Goal: Transaction & Acquisition: Purchase product/service

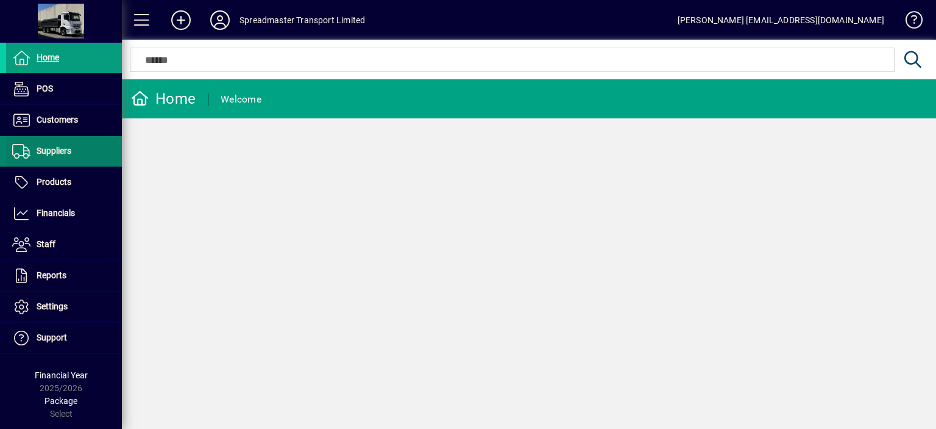
click at [57, 149] on span "Suppliers" at bounding box center [54, 151] width 35 height 10
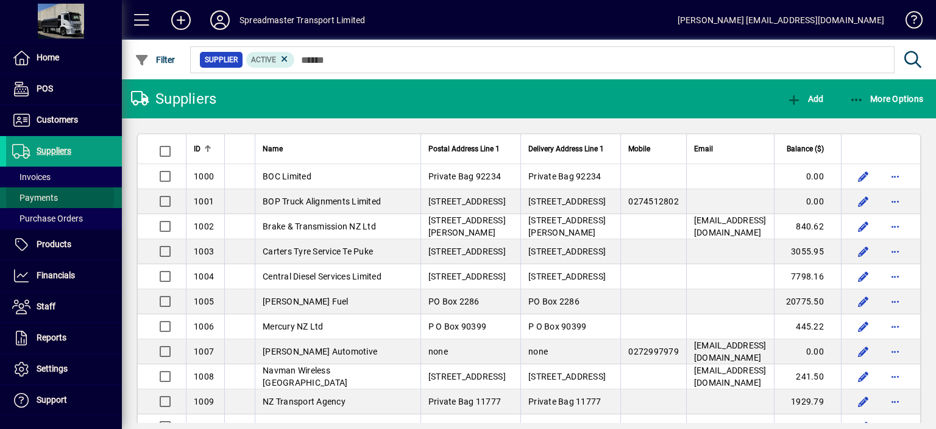
click at [53, 196] on span "Payments" at bounding box center [35, 198] width 46 height 10
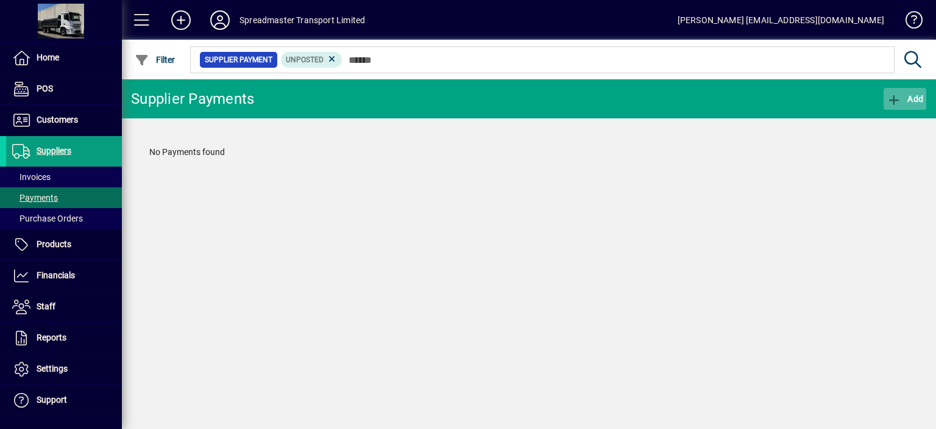
click at [919, 98] on span "Add" at bounding box center [905, 99] width 37 height 10
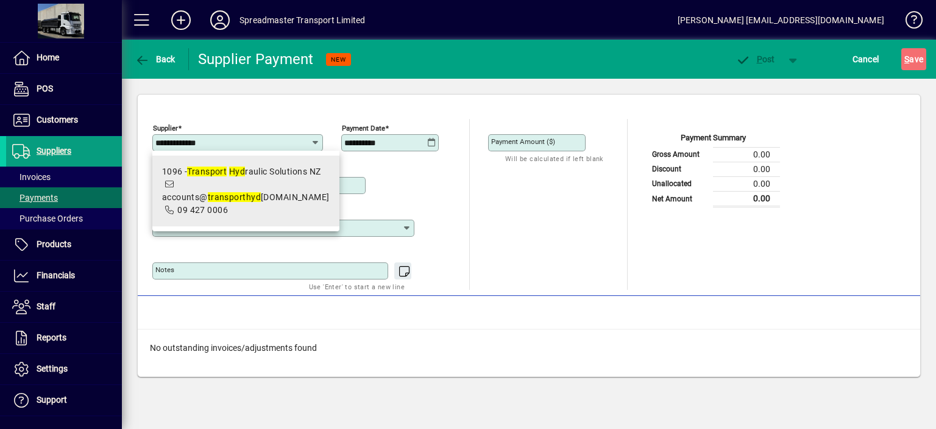
click at [309, 192] on span "accounts@ transport hyd [DOMAIN_NAME]" at bounding box center [246, 197] width 168 height 10
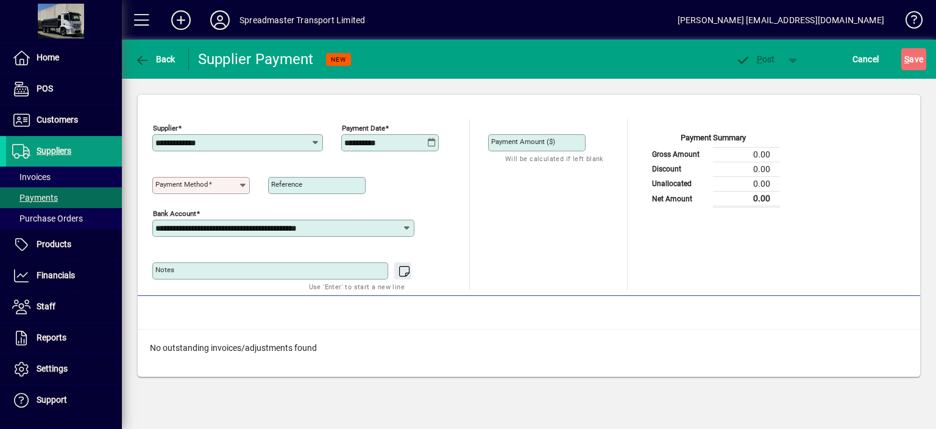
type input "**********"
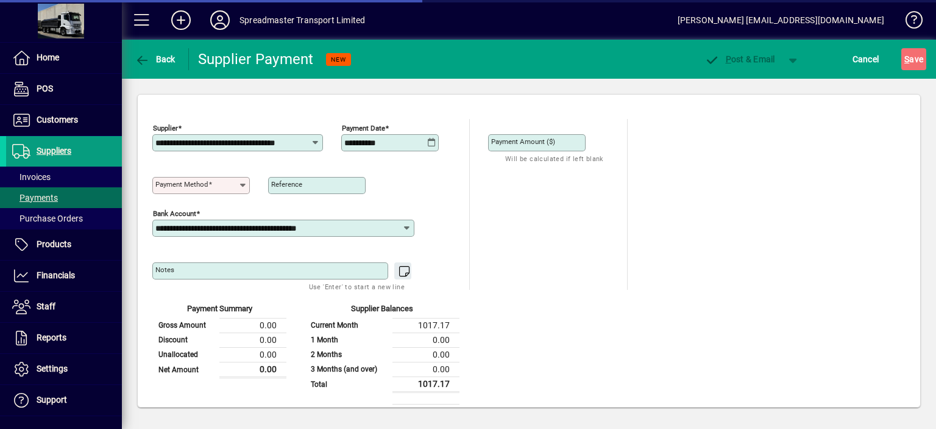
type input "**********"
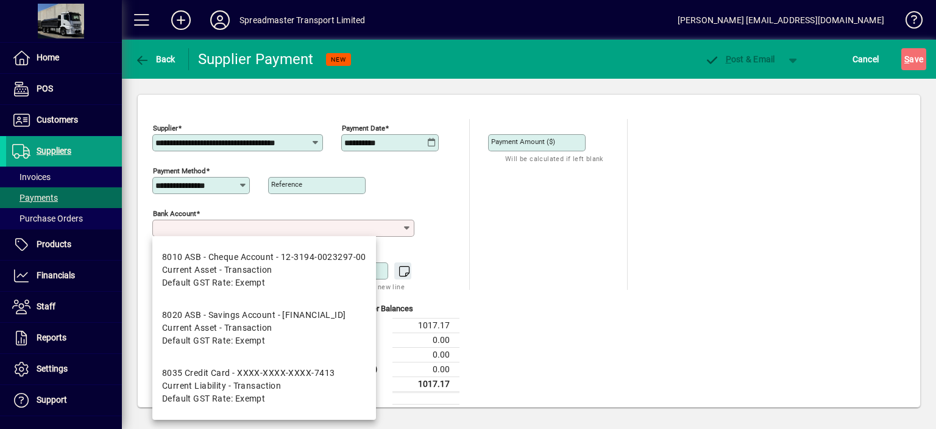
click at [374, 229] on input "Bank Account" at bounding box center [278, 228] width 246 height 10
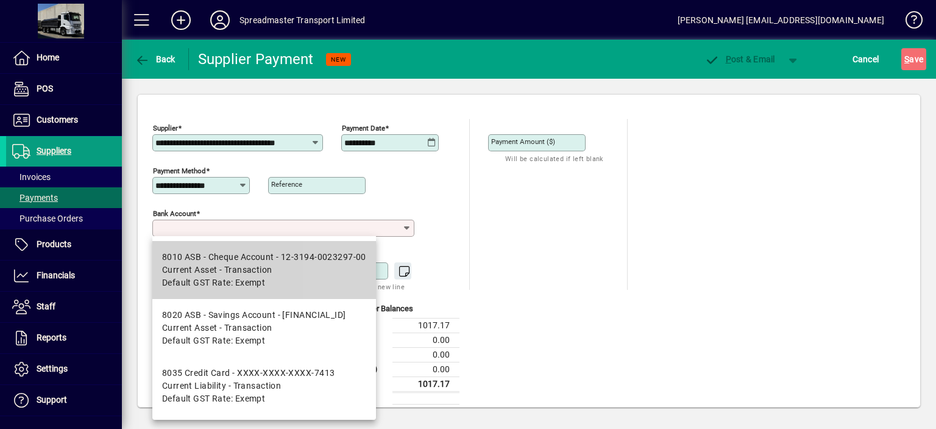
click at [330, 257] on div "8010 ASB - Cheque Account - 12-3194-0023297-00" at bounding box center [264, 257] width 204 height 13
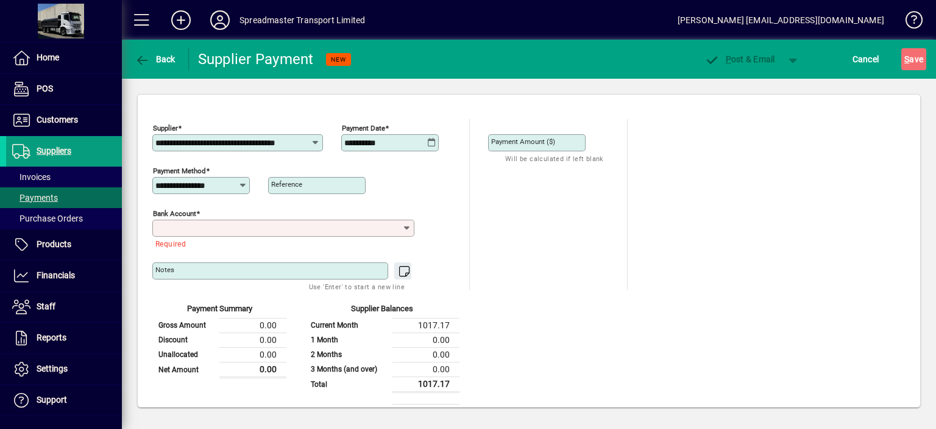
type input "**********"
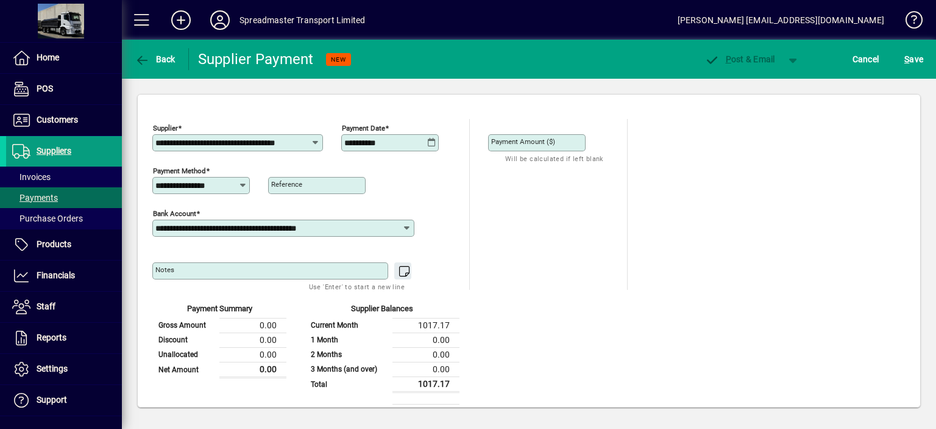
click at [512, 140] on mat-label "Payment Amount ($)" at bounding box center [523, 141] width 64 height 9
click at [512, 140] on input "Payment Amount ($)" at bounding box center [538, 143] width 94 height 10
type input "*******"
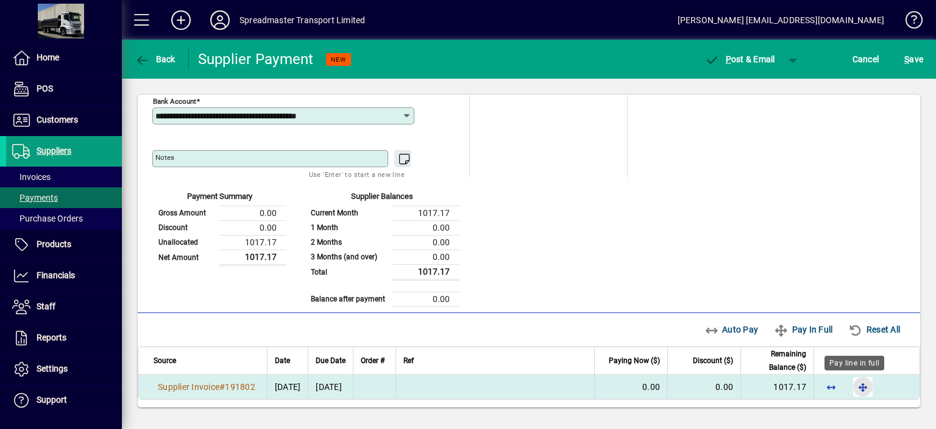
click at [855, 386] on span "button" at bounding box center [862, 386] width 29 height 29
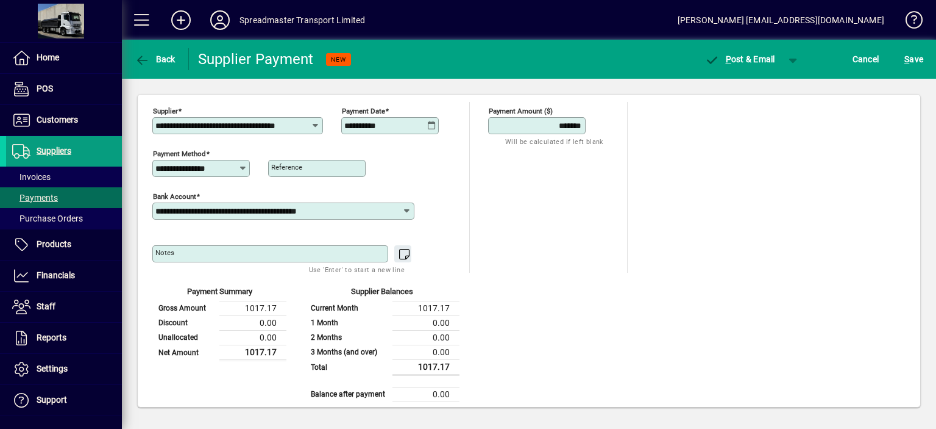
scroll to position [0, 0]
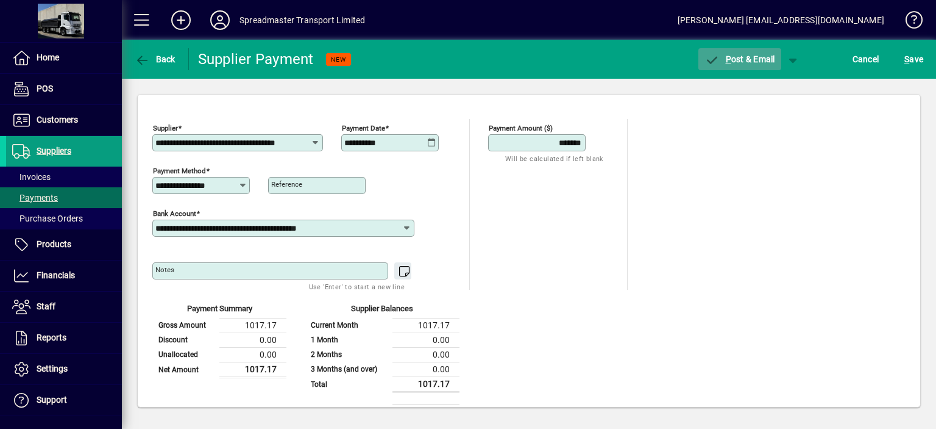
click at [738, 58] on span "P ost & Email" at bounding box center [740, 59] width 71 height 10
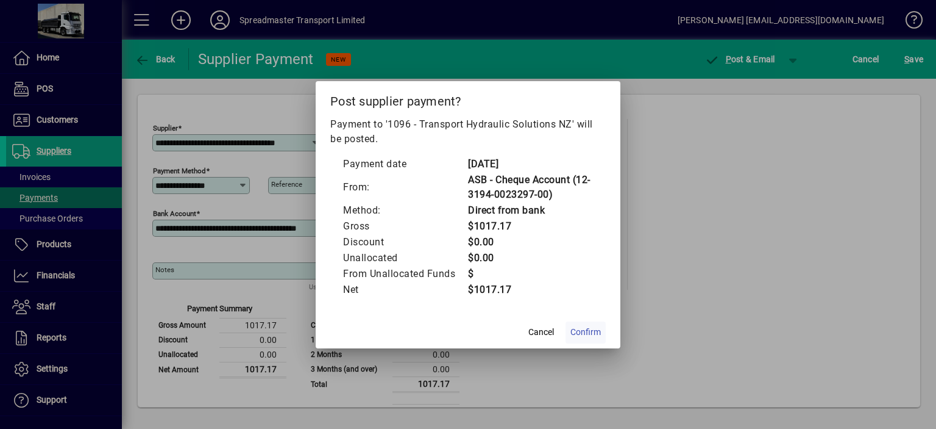
click at [583, 331] on span "Confirm" at bounding box center [586, 331] width 30 height 13
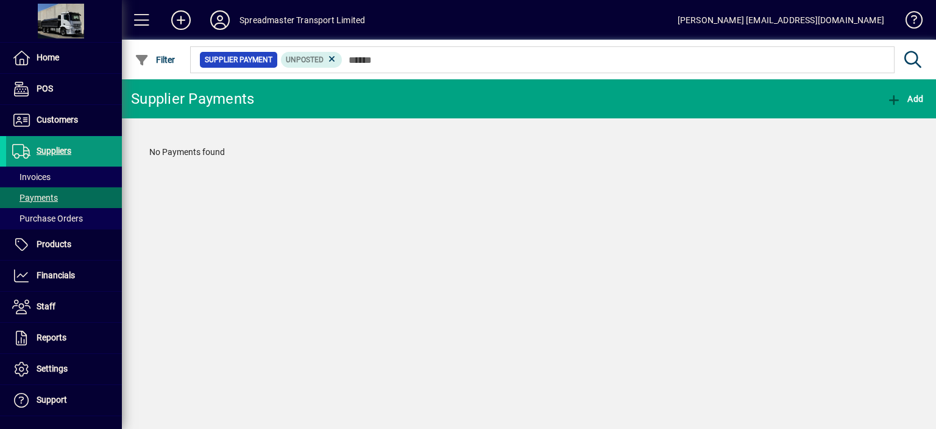
click at [59, 151] on span "Suppliers" at bounding box center [54, 151] width 35 height 10
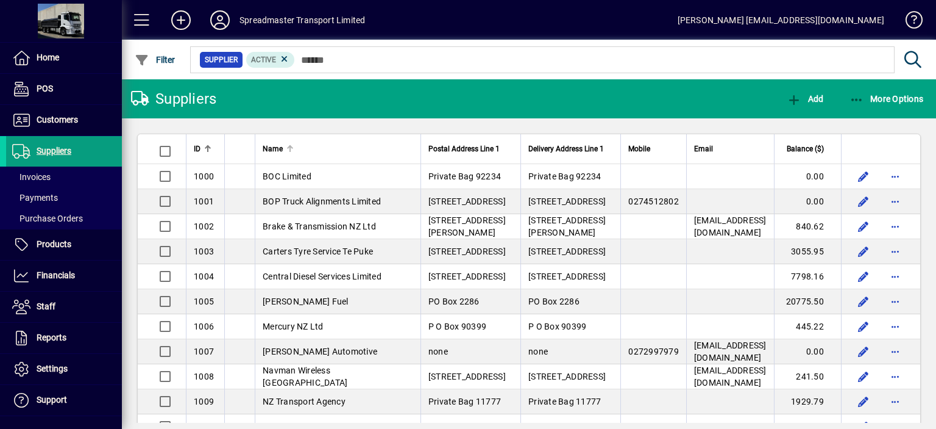
click at [290, 147] on div at bounding box center [292, 147] width 4 height 4
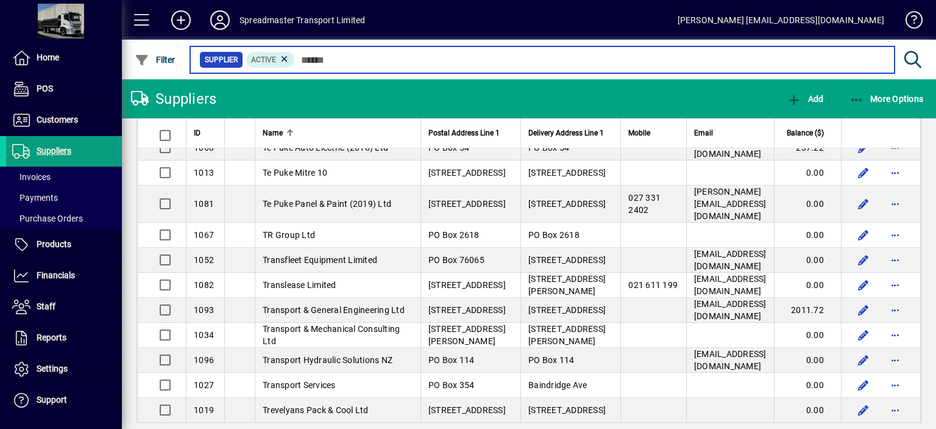
scroll to position [2133, 0]
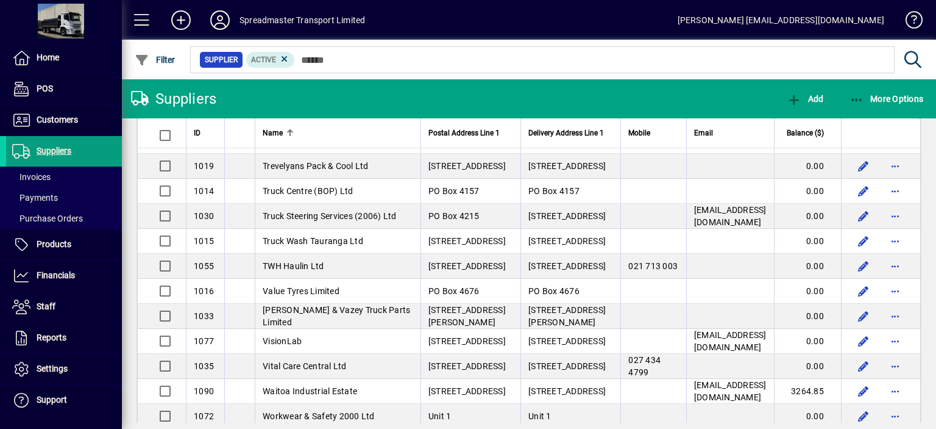
click at [357, 121] on span "Transport Hydraulic Solutions NZ" at bounding box center [328, 116] width 130 height 10
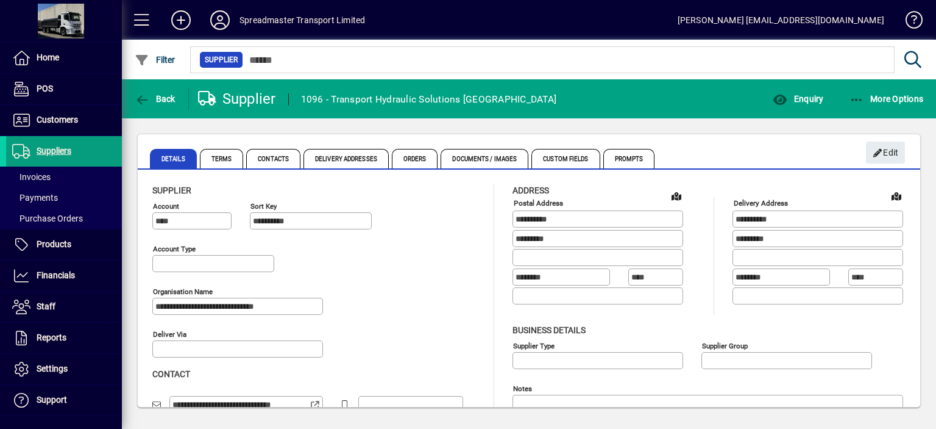
type input "**********"
click at [880, 99] on span "More Options" at bounding box center [887, 99] width 74 height 10
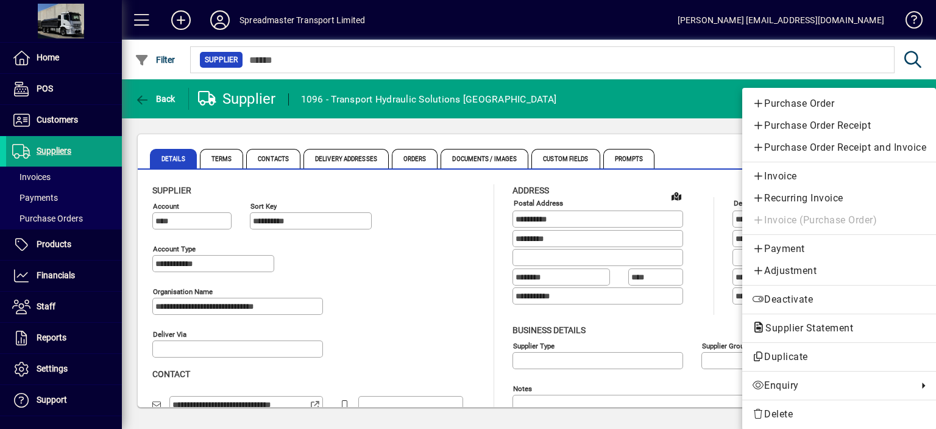
click at [497, 55] on div at bounding box center [468, 214] width 936 height 429
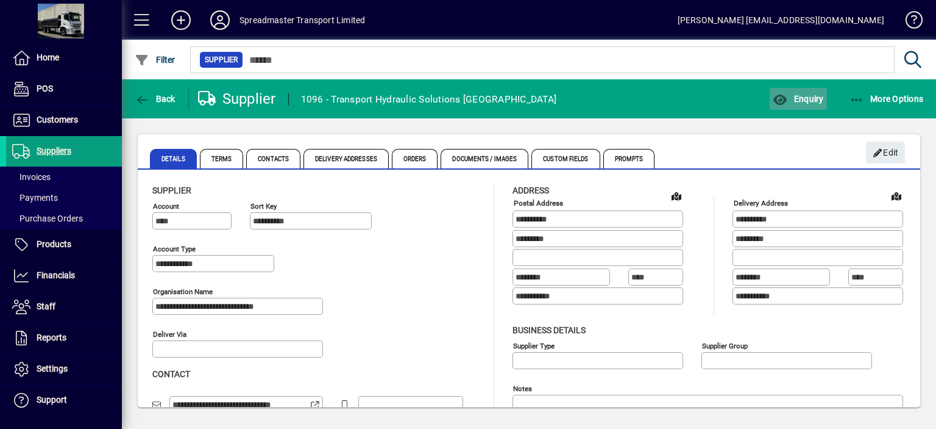
click at [807, 97] on span "Enquiry" at bounding box center [798, 99] width 51 height 10
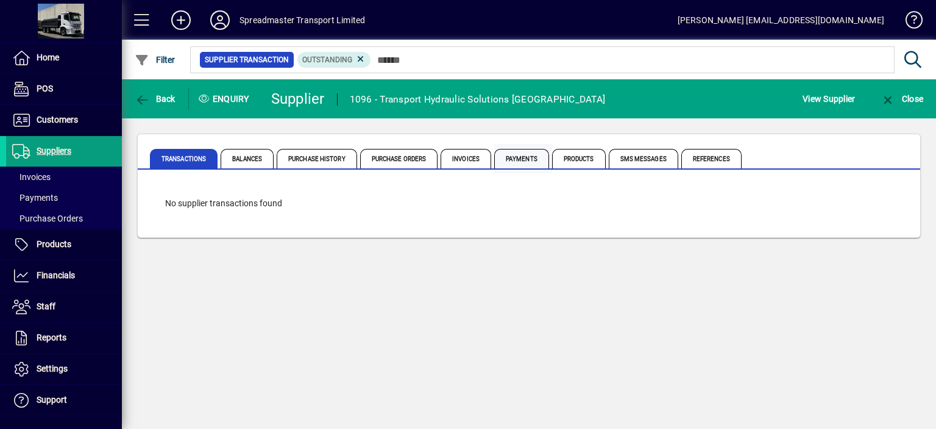
click at [521, 160] on span "Payments" at bounding box center [521, 159] width 55 height 20
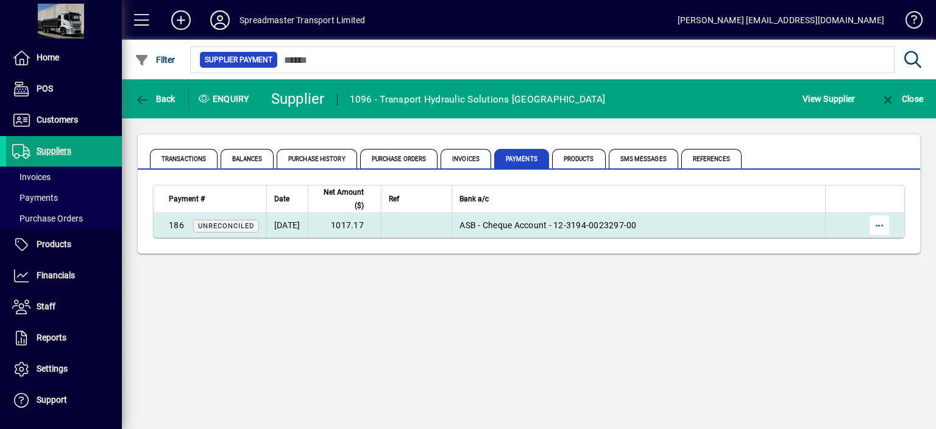
click at [883, 226] on span "button" at bounding box center [879, 224] width 29 height 29
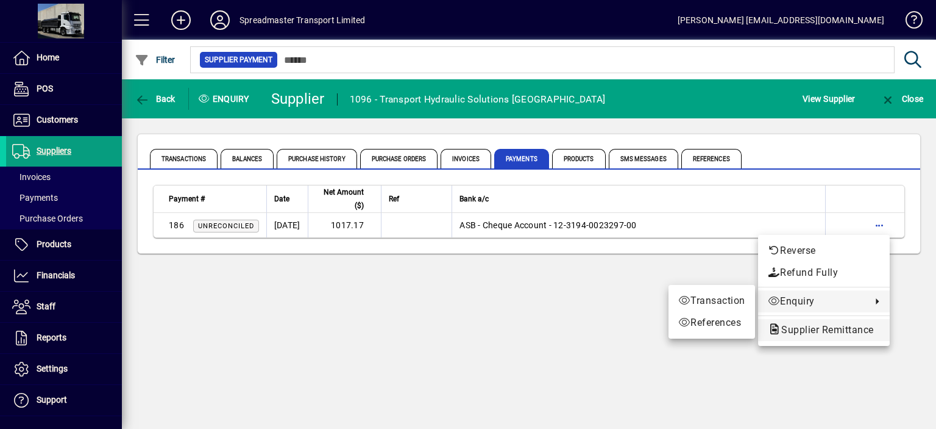
click at [805, 328] on span "Supplier Remittance" at bounding box center [824, 330] width 112 height 12
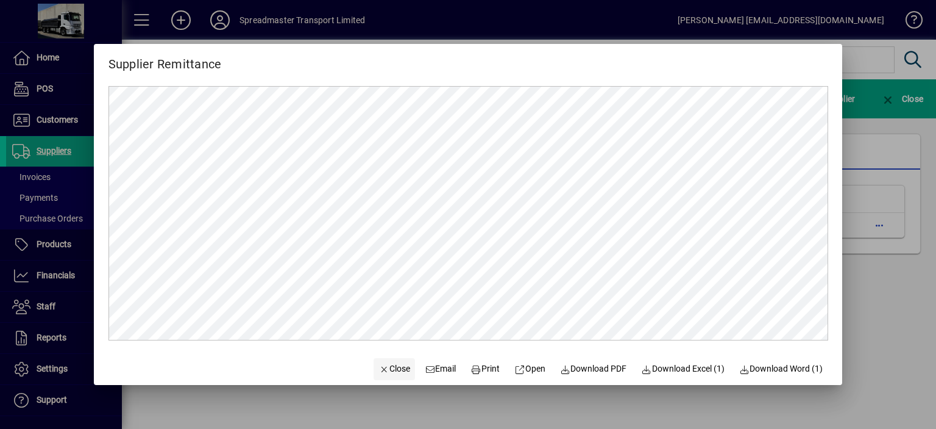
click at [386, 369] on span "Close" at bounding box center [395, 368] width 32 height 13
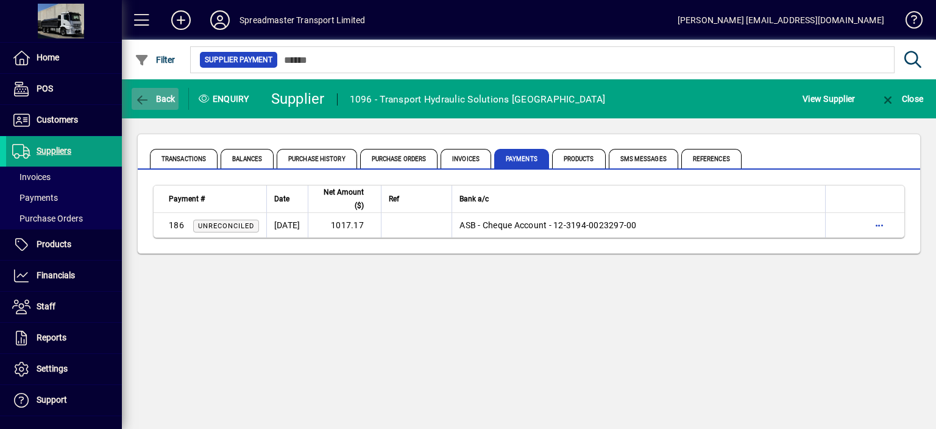
click at [165, 101] on span "Back" at bounding box center [155, 99] width 41 height 10
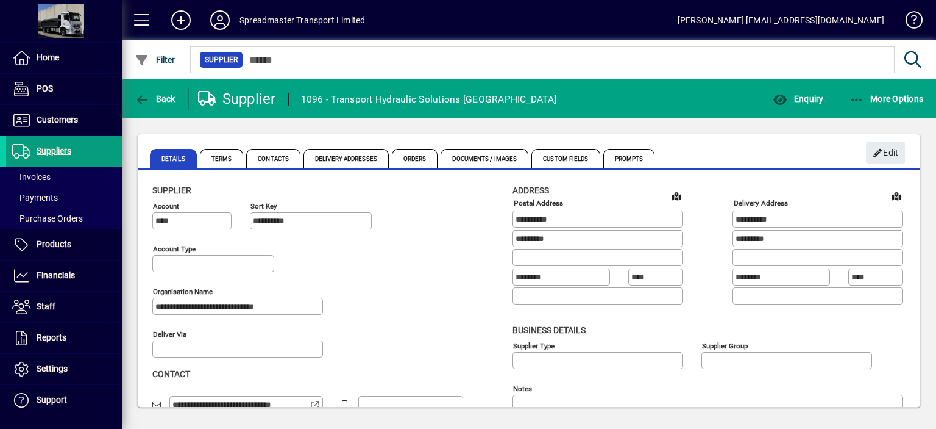
type input "**********"
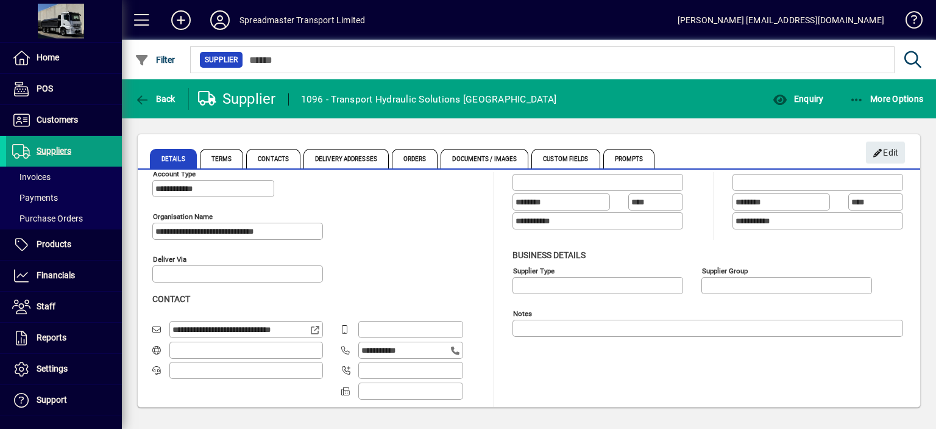
scroll to position [84, 0]
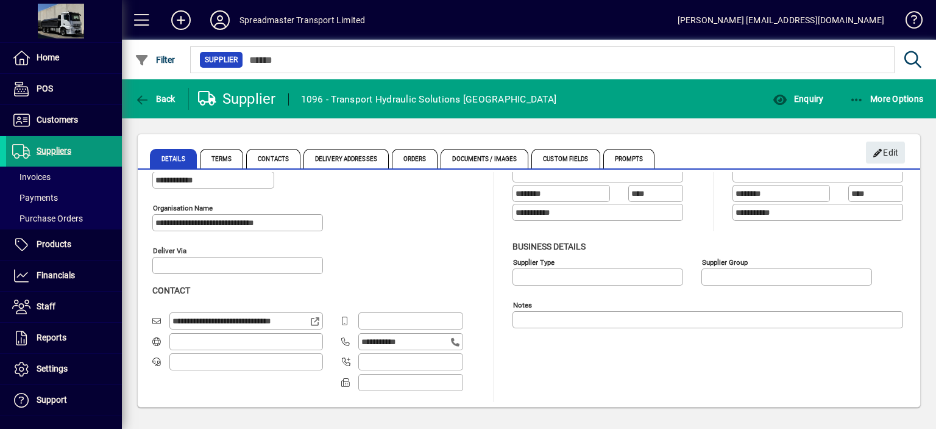
click at [58, 152] on span "Suppliers" at bounding box center [54, 151] width 35 height 10
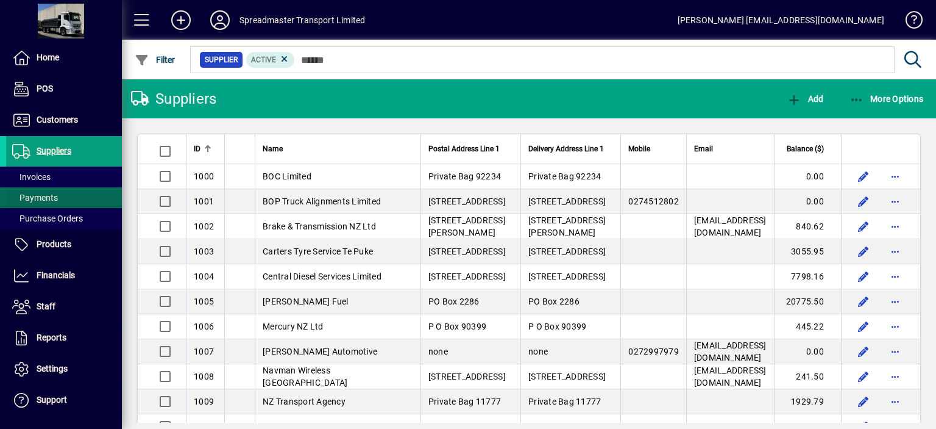
click at [49, 193] on span "Payments" at bounding box center [35, 198] width 46 height 10
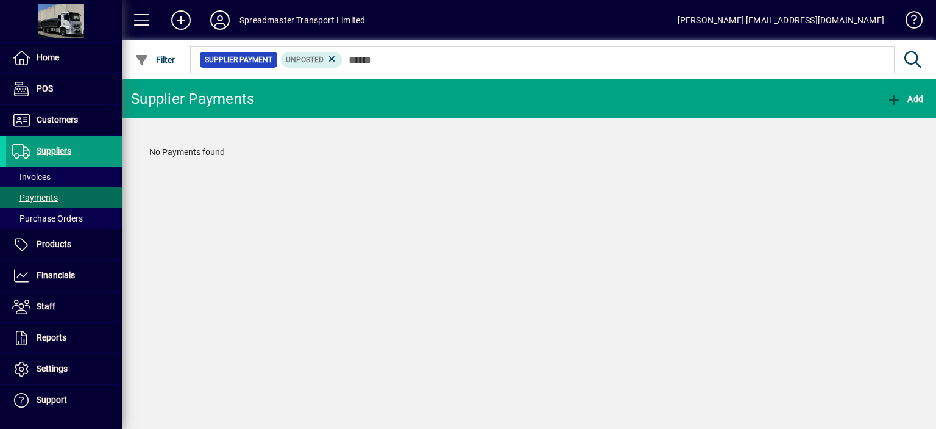
click at [219, 17] on icon at bounding box center [220, 20] width 24 height 20
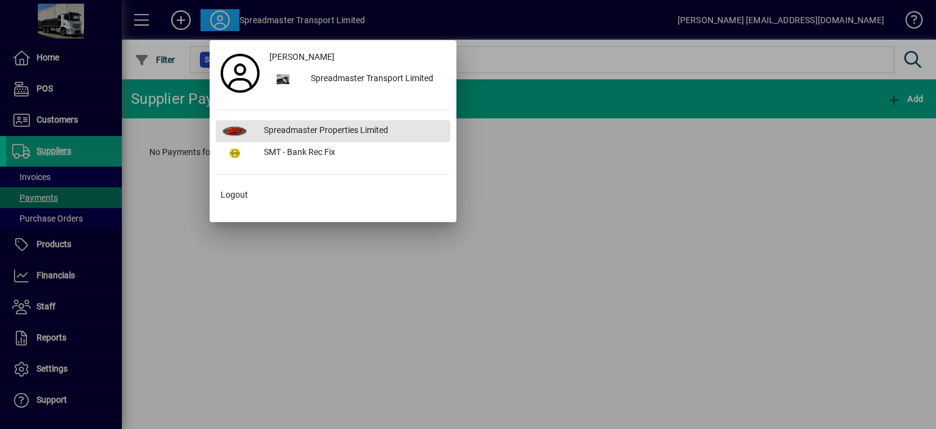
click at [322, 130] on div "Spreadmaster Properties Limited" at bounding box center [352, 131] width 196 height 22
